Goal: Answer question/provide support: Share knowledge or assist other users

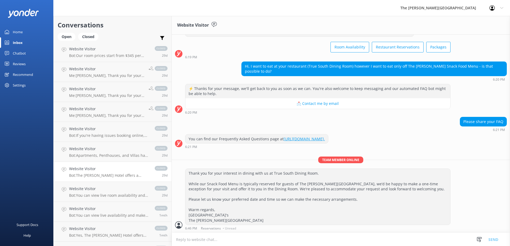
scroll to position [2191, 0]
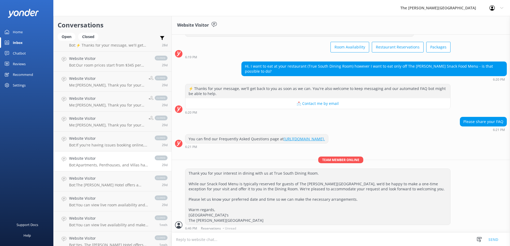
click at [119, 169] on link "Website Visitor Bot: Apartments, Penthouses, and Villas have washing machines a…" at bounding box center [113, 162] width 118 height 20
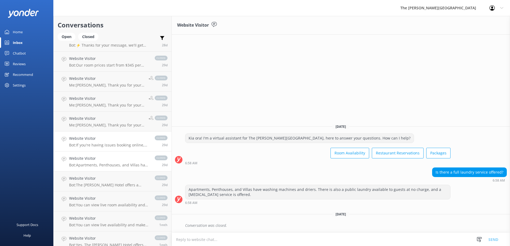
click at [120, 144] on p "Bot: If you're having issues booking online, please contact us at [PHONE_NUMBER…" at bounding box center [109, 145] width 80 height 5
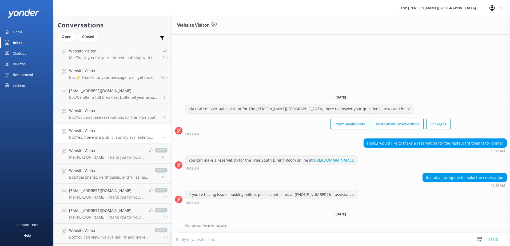
click at [127, 141] on link "Website Visitor Bot: Yes, there is a public laundry available to guests at no c…" at bounding box center [113, 134] width 118 height 20
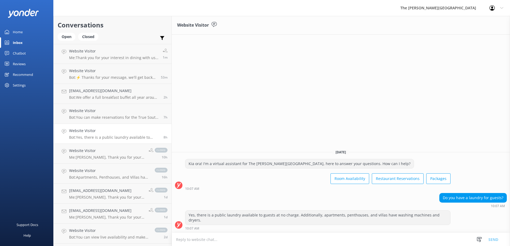
click at [234, 235] on textarea at bounding box center [341, 239] width 338 height 13
click at [120, 138] on p "Bot: Yes, there is a public laundry available to guests at no charge. Additiona…" at bounding box center [114, 137] width 90 height 5
click at [69, 37] on div "Open" at bounding box center [67, 37] width 18 height 8
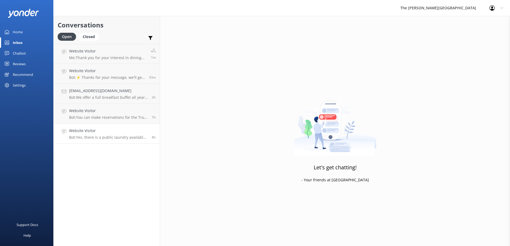
click at [119, 137] on p "Bot: Yes, there is a public laundry available to guests at no charge. Additiona…" at bounding box center [108, 137] width 79 height 5
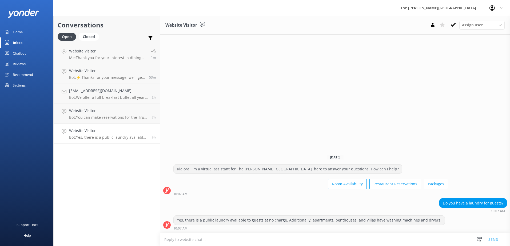
click at [310, 237] on textarea at bounding box center [335, 239] width 350 height 13
click at [453, 25] on icon at bounding box center [452, 24] width 5 height 5
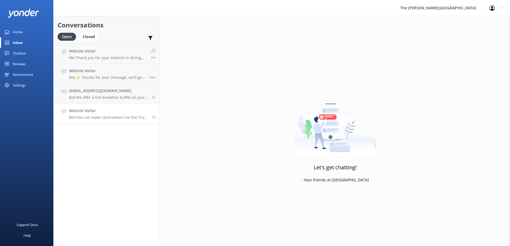
click at [112, 120] on link "Website Visitor Bot: You can make reservations for the True South Dining Room o…" at bounding box center [107, 114] width 106 height 20
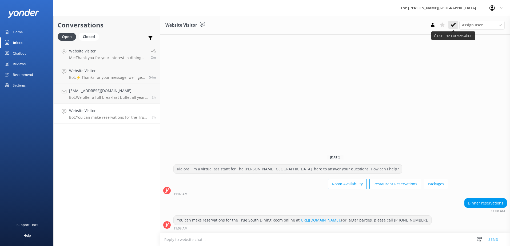
click at [452, 24] on icon at bounding box center [452, 24] width 5 height 5
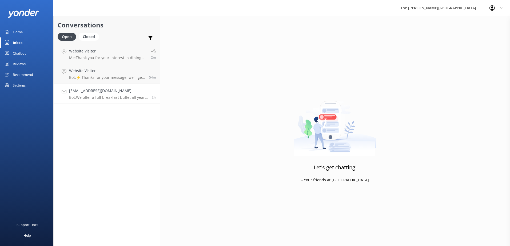
click at [98, 95] on p "Bot: We offer a full breakfast buffet all year around except May and June, wher…" at bounding box center [108, 97] width 79 height 5
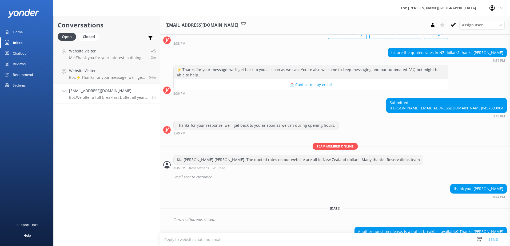
scroll to position [79, 0]
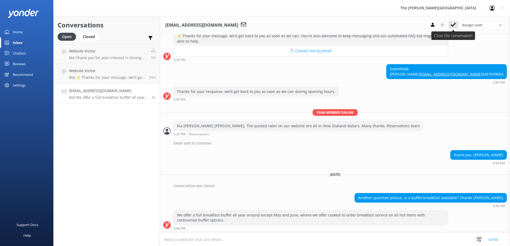
click at [450, 26] on icon at bounding box center [452, 24] width 5 height 5
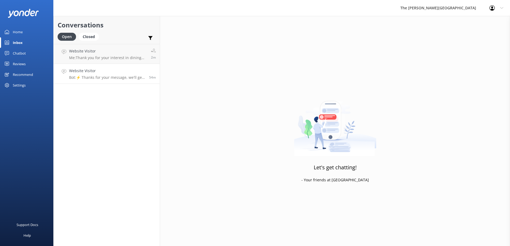
click at [114, 81] on link "Website Visitor Bot: ⚡ Thanks for your message, we'll get back to you as soon a…" at bounding box center [107, 74] width 106 height 20
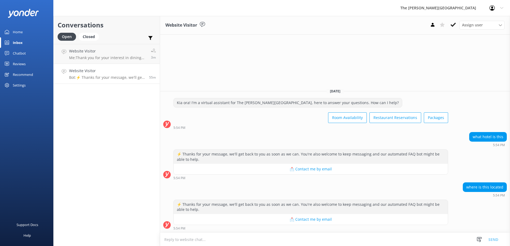
click at [217, 236] on textarea at bounding box center [335, 239] width 350 height 13
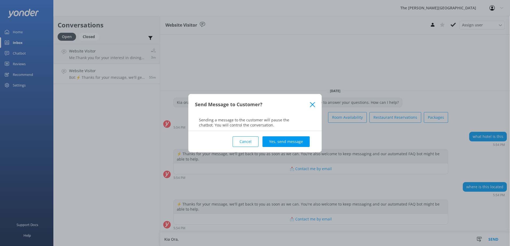
click at [316, 103] on div "Send Message to Customer?" at bounding box center [254, 104] width 133 height 21
click at [313, 104] on use at bounding box center [312, 104] width 5 height 5
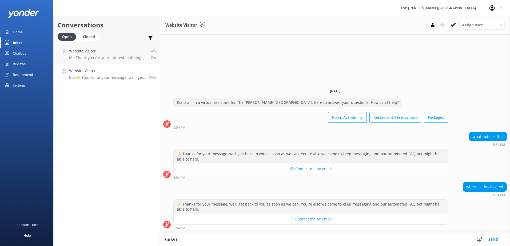
click at [199, 241] on textarea "Kia Ora," at bounding box center [335, 239] width 350 height 13
paste textarea "[STREET_ADDRESS]"
click at [290, 241] on textarea "Kia Ora, [GEOGRAPHIC_DATA][PERSON_NAME] is located on [STREET_ADDRESS]." at bounding box center [335, 239] width 350 height 13
paste textarea "Distance to/from [GEOGRAPHIC_DATA]: 1.6km (5 minutes driving time, 35 minutes w…"
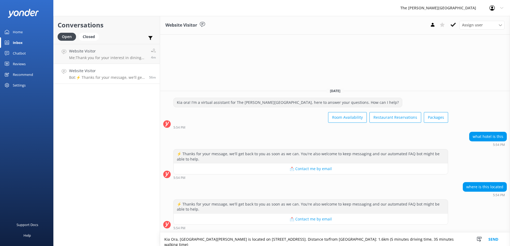
scroll to position [1, 0]
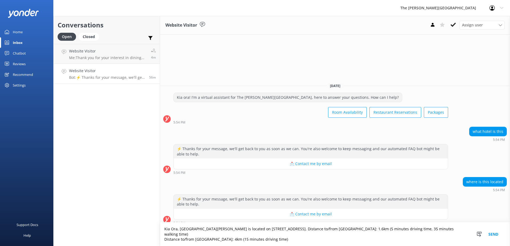
click at [165, 238] on textarea "Kia Ora, [GEOGRAPHIC_DATA][PERSON_NAME] is located on [STREET_ADDRESS]. Distanc…" at bounding box center [335, 235] width 350 height 24
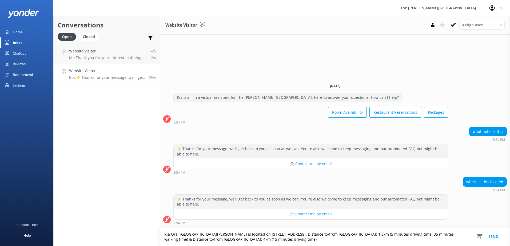
click at [300, 241] on textarea "Kia Ora, [GEOGRAPHIC_DATA][PERSON_NAME] is located on [STREET_ADDRESS]. Distanc…" at bounding box center [335, 237] width 350 height 18
type textarea "Kia Ora, [GEOGRAPHIC_DATA][PERSON_NAME] is located on [STREET_ADDRESS]. Distanc…"
click at [492, 235] on button "Send" at bounding box center [493, 237] width 20 height 18
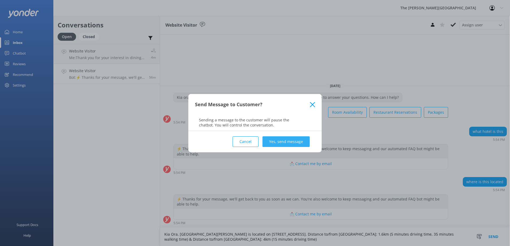
click at [281, 142] on button "Yes, send message" at bounding box center [285, 141] width 47 height 11
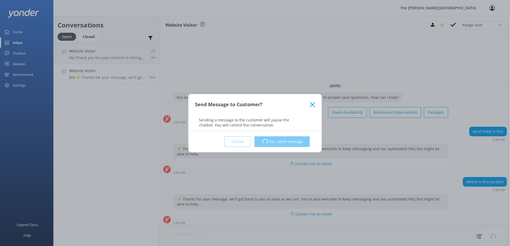
scroll to position [0, 0]
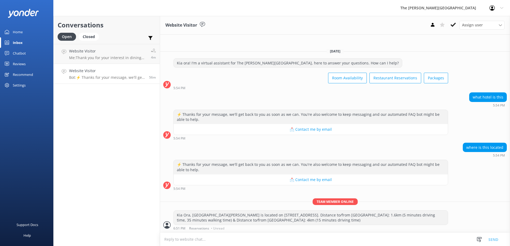
click at [103, 77] on p "Bot: ⚡ Thanks for your message, we'll get back to you as soon as we can. You're…" at bounding box center [107, 77] width 76 height 5
click at [108, 80] on link "Website Visitor Bot: ⚡ Thanks for your message, we'll get back to you as soon a…" at bounding box center [107, 74] width 106 height 20
click at [104, 59] on p "Me: Thank you for your interest in dining with us at True South Dining Room. Wh…" at bounding box center [108, 57] width 78 height 5
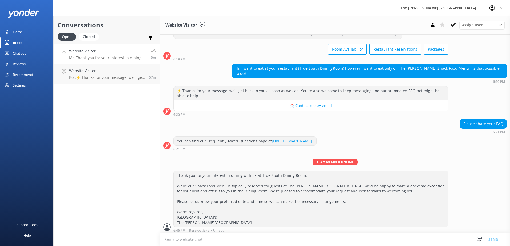
scroll to position [21, 0]
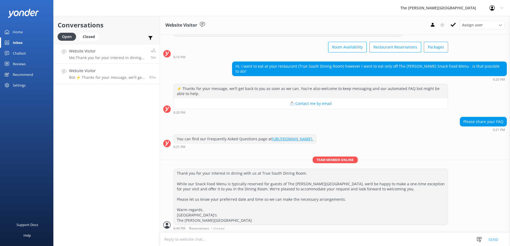
click at [109, 78] on p "Bot: ⚡ Thanks for your message, we'll get back to you as soon as we can. You're…" at bounding box center [107, 77] width 76 height 5
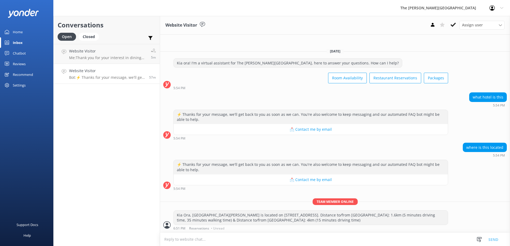
click at [101, 76] on p "Bot: ⚡ Thanks for your message, we'll get back to you as soon as we can. You're…" at bounding box center [107, 77] width 76 height 5
click at [102, 59] on p "Me: Thank you for your interest in dining with us at True South Dining Room. Wh…" at bounding box center [108, 57] width 78 height 5
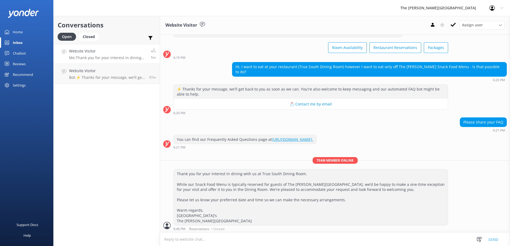
scroll to position [21, 0]
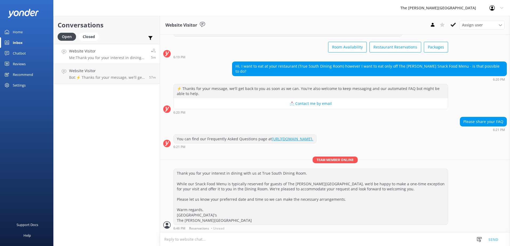
click at [104, 57] on p "Me: Thank you for your interest in dining with us at True South Dining Room. Wh…" at bounding box center [108, 57] width 78 height 5
click at [112, 77] on p "Bot: ⚡ Thanks for your message, we'll get back to you as soon as we can. You're…" at bounding box center [107, 77] width 76 height 5
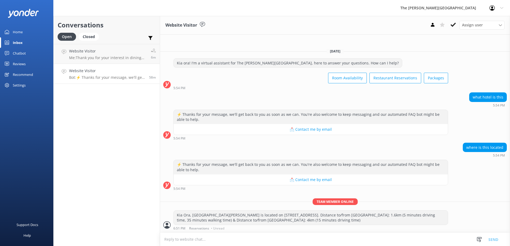
click at [232, 235] on textarea at bounding box center [335, 239] width 350 height 13
click at [68, 37] on div "Open" at bounding box center [67, 37] width 18 height 8
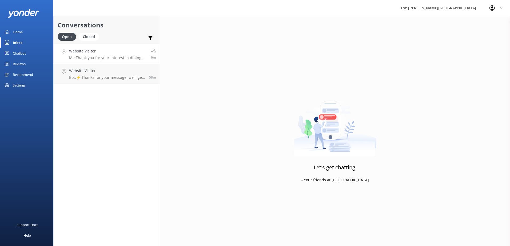
click at [100, 57] on p "Me: Thank you for your interest in dining with us at True South Dining Room. Wh…" at bounding box center [108, 57] width 78 height 5
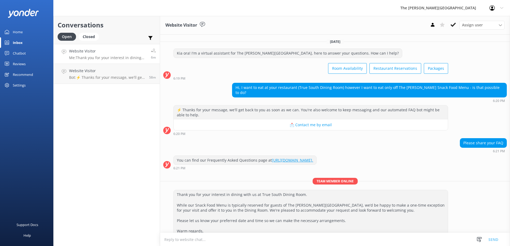
scroll to position [21, 0]
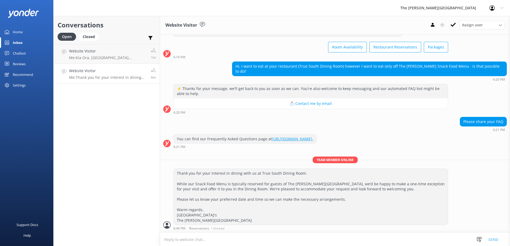
click at [110, 70] on h4 "Website Visitor" at bounding box center [108, 71] width 78 height 6
click at [112, 60] on link "Website Visitor Me: [GEOGRAPHIC_DATA], The [PERSON_NAME] is located on [STREET_…" at bounding box center [107, 54] width 106 height 20
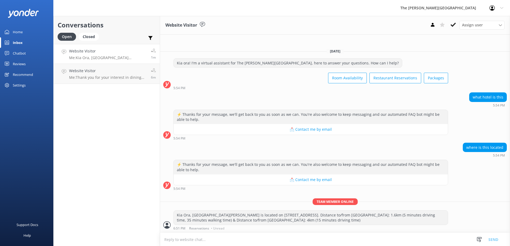
click at [121, 58] on p "Me: Kia Ora, [GEOGRAPHIC_DATA][PERSON_NAME] is located on [STREET_ADDRESS]. Dis…" at bounding box center [108, 57] width 78 height 5
click at [106, 57] on p "Me: Kia Ora, [GEOGRAPHIC_DATA][PERSON_NAME] is located on [STREET_ADDRESS]. Dis…" at bounding box center [108, 57] width 78 height 5
click at [103, 79] on p "Me: Thank you for your interest in dining with us at True South Dining Room. Wh…" at bounding box center [108, 77] width 78 height 5
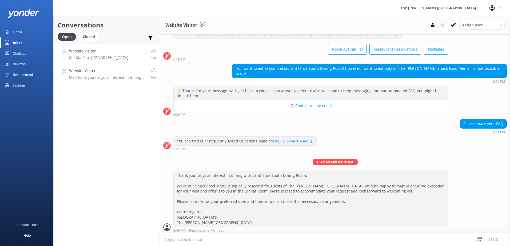
scroll to position [21, 0]
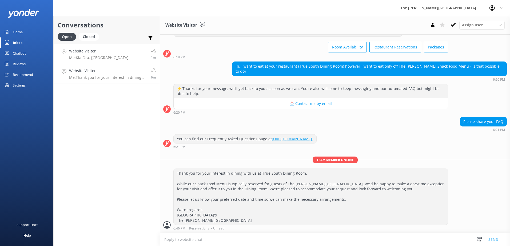
click at [110, 55] on div "Website Visitor Me: [GEOGRAPHIC_DATA], The [PERSON_NAME] is located on [STREET_…" at bounding box center [108, 53] width 78 height 11
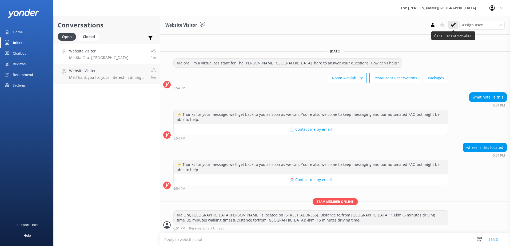
click at [452, 26] on use at bounding box center [452, 25] width 5 height 4
